Goal: Task Accomplishment & Management: Manage account settings

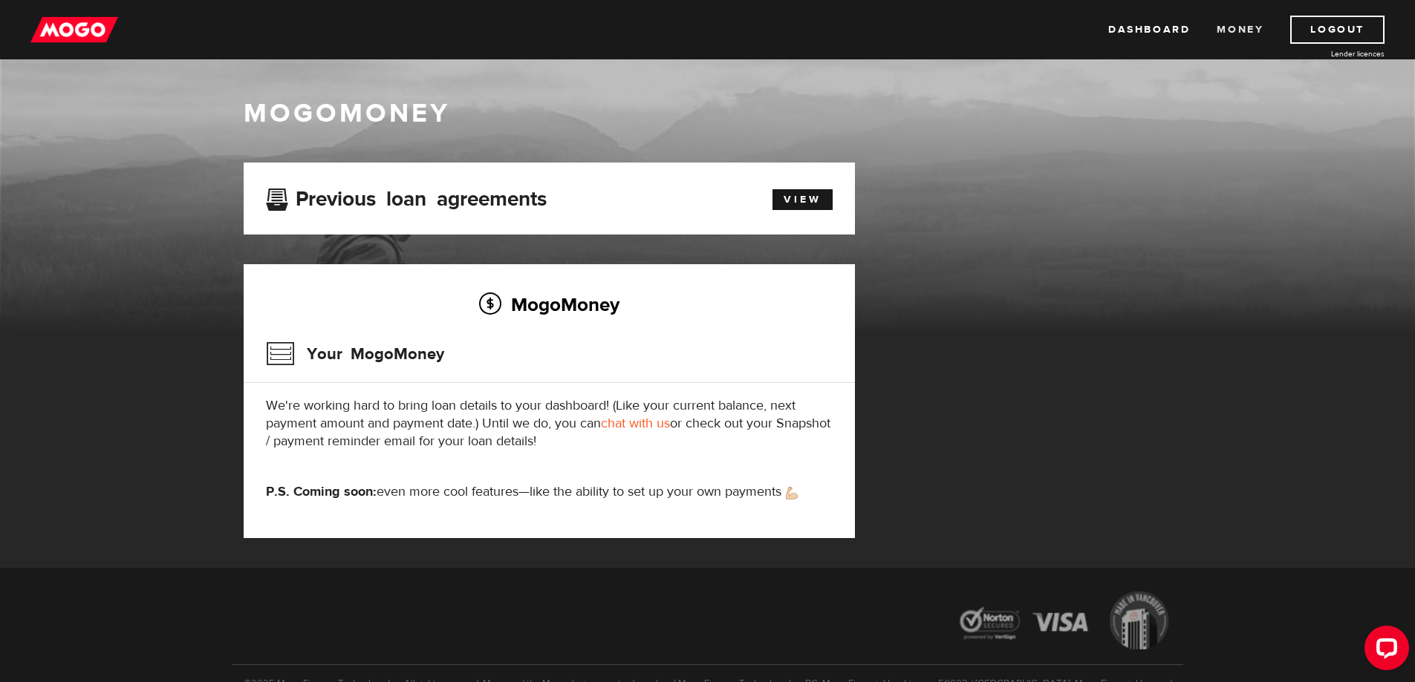
click at [1227, 26] on link "Money" at bounding box center [1239, 30] width 47 height 28
click at [793, 206] on link "View" at bounding box center [802, 199] width 60 height 21
